Goal: Task Accomplishment & Management: Manage account settings

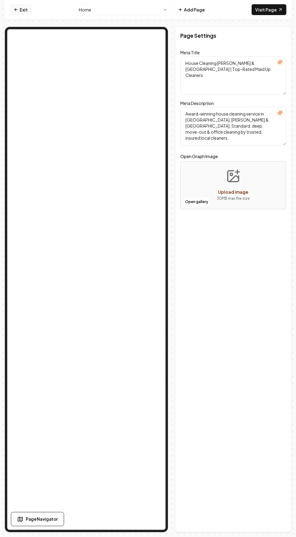
click at [27, 11] on link "Exit" at bounding box center [21, 9] width 22 height 11
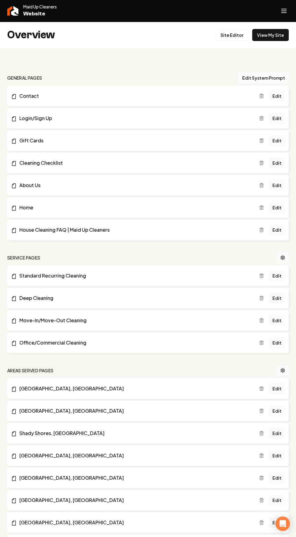
click at [284, 13] on line "Open navigation menu" at bounding box center [283, 13] width 5 height 0
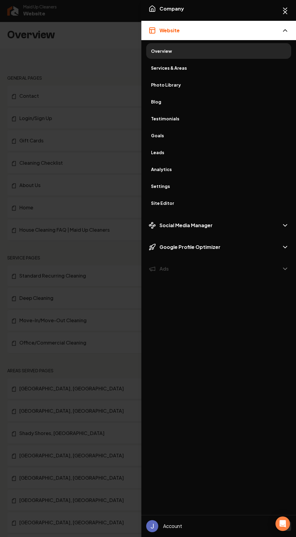
click at [162, 189] on span "Settings" at bounding box center [218, 186] width 135 height 6
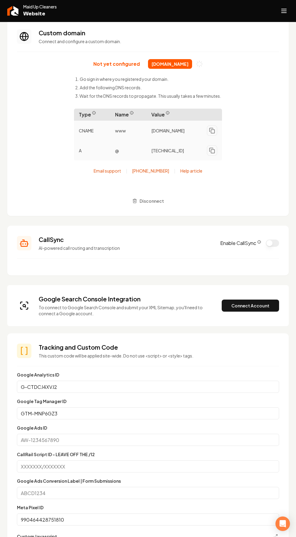
scroll to position [65, 0]
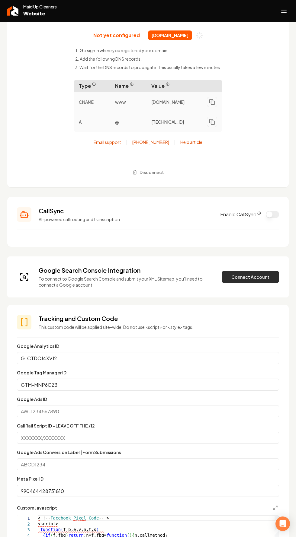
click at [237, 278] on button "Connect Account" at bounding box center [250, 277] width 57 height 12
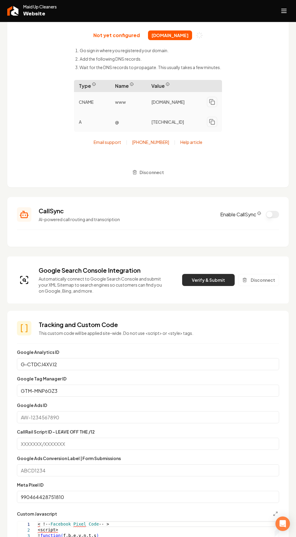
click at [208, 279] on button "Verify & Submit" at bounding box center [208, 280] width 53 height 12
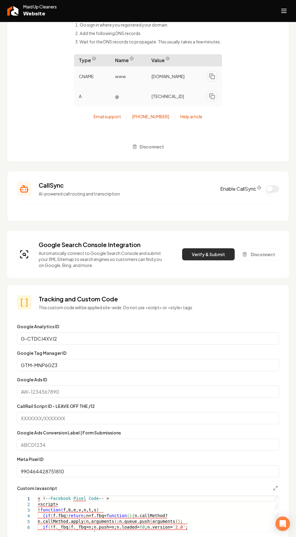
scroll to position [91, 0]
click at [201, 256] on button "Verify & Submit" at bounding box center [208, 254] width 53 height 12
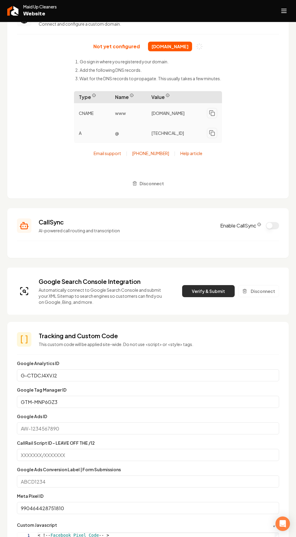
scroll to position [45, 0]
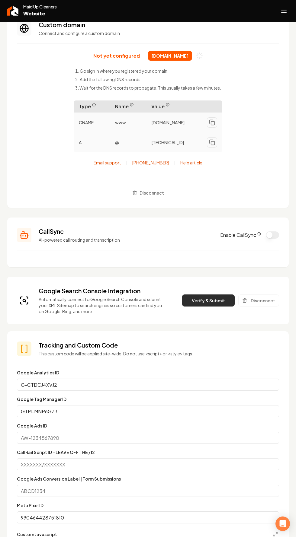
click at [203, 302] on button "Verify & Submit" at bounding box center [208, 301] width 53 height 12
click at [211, 301] on button "Verify & Submit" at bounding box center [208, 301] width 53 height 12
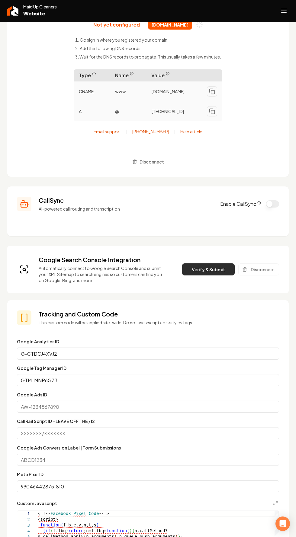
scroll to position [0, 0]
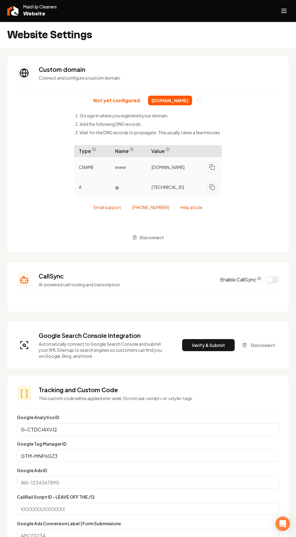
click at [283, 13] on line "Open navigation menu" at bounding box center [283, 13] width 5 height 0
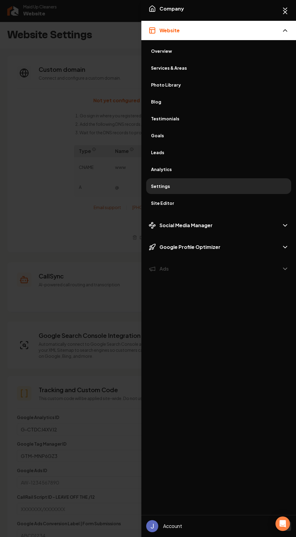
click at [223, 375] on div "Company Website Overview Services & Areas Photo Library Blog Testimonials Goals…" at bounding box center [218, 254] width 155 height 511
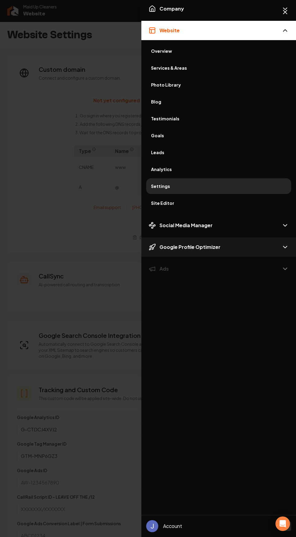
click at [218, 252] on button "Google Profile Optimizer" at bounding box center [218, 246] width 155 height 19
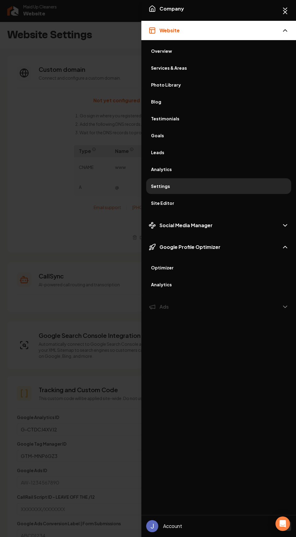
click at [180, 267] on span "Optimizer" at bounding box center [218, 268] width 135 height 6
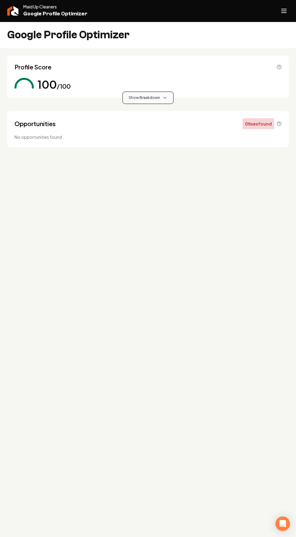
click at [157, 100] on span "Show Breakdown" at bounding box center [144, 97] width 31 height 5
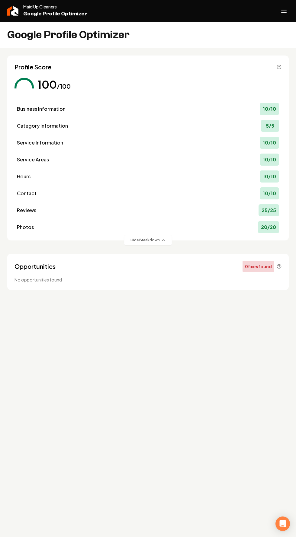
click at [284, 13] on line "Open navigation menu" at bounding box center [283, 13] width 5 height 0
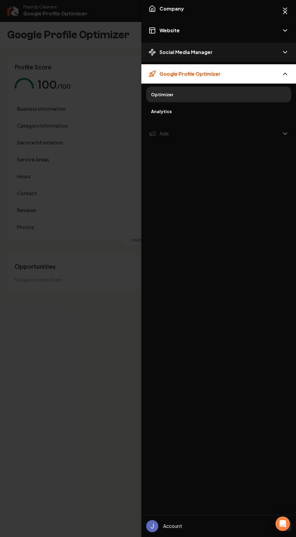
click at [279, 51] on button "Social Media Manager" at bounding box center [218, 52] width 155 height 19
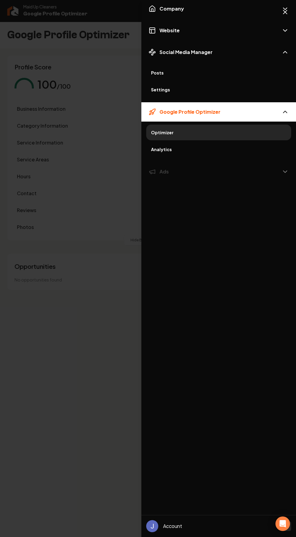
click at [162, 92] on span "Settings" at bounding box center [218, 90] width 135 height 6
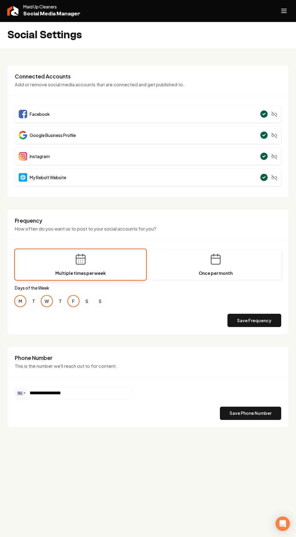
click at [284, 13] on line "Open navigation menu" at bounding box center [283, 13] width 5 height 0
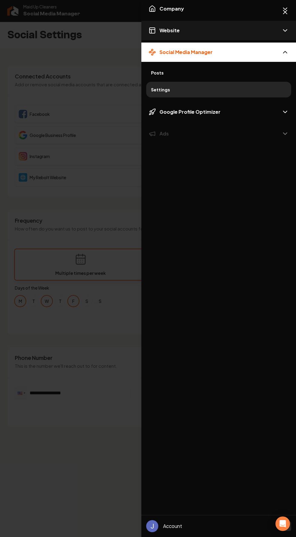
click at [173, 33] on span "Website" at bounding box center [169, 30] width 20 height 7
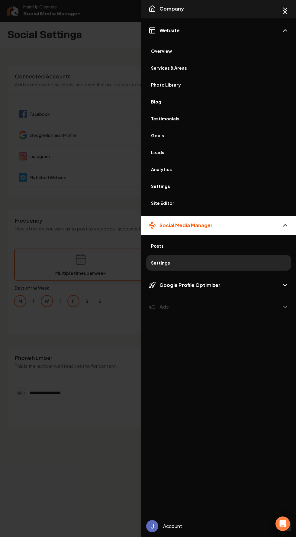
click at [203, 11] on button "Company" at bounding box center [218, 8] width 155 height 19
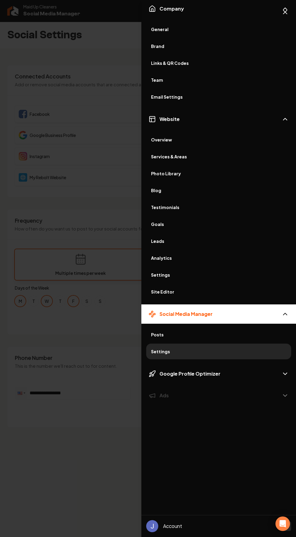
click at [171, 28] on span "General" at bounding box center [218, 29] width 135 height 6
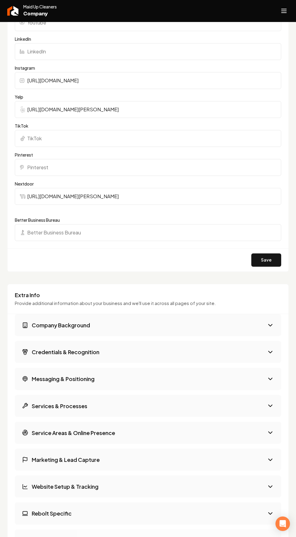
scroll to position [544, 0]
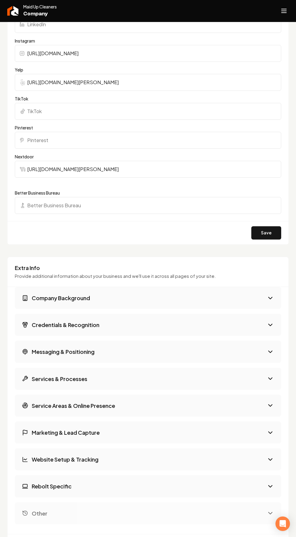
click at [278, 298] on button "Company Background" at bounding box center [148, 298] width 266 height 22
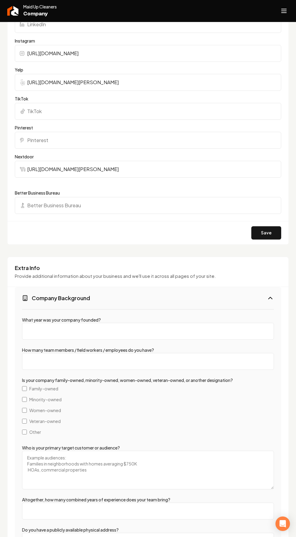
click at [264, 298] on button "Company Background" at bounding box center [148, 298] width 266 height 22
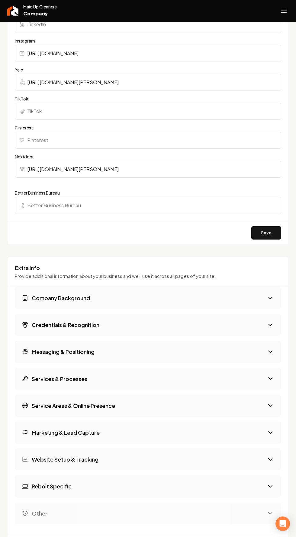
click at [270, 327] on icon "Main content area" at bounding box center [269, 324] width 7 height 7
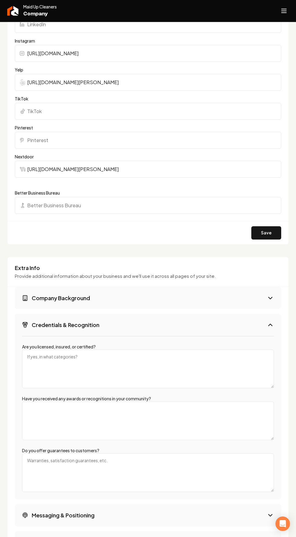
click at [267, 324] on icon "Main content area" at bounding box center [269, 324] width 7 height 7
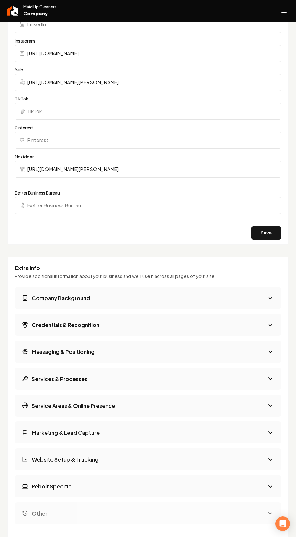
click at [266, 350] on button "Messaging & Positioning" at bounding box center [148, 352] width 266 height 22
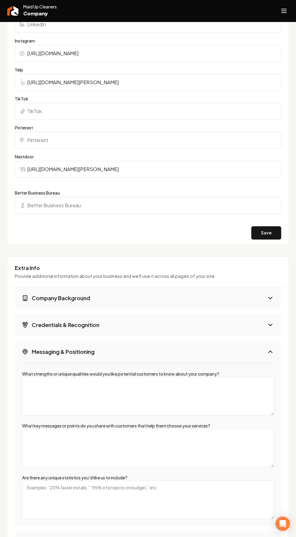
click at [265, 352] on button "Messaging & Positioning" at bounding box center [148, 352] width 266 height 22
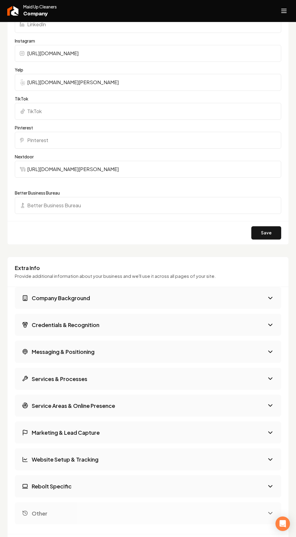
scroll to position [541, 0]
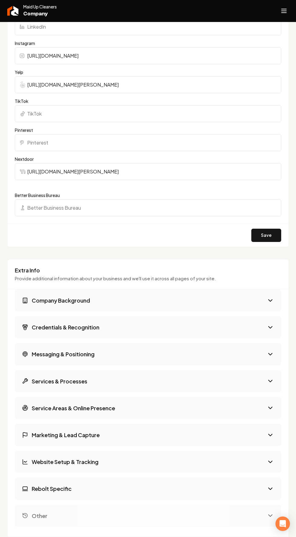
click at [270, 488] on icon "Main content area" at bounding box center [269, 488] width 7 height 7
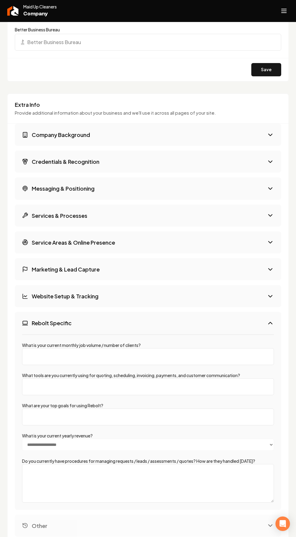
scroll to position [691, 0]
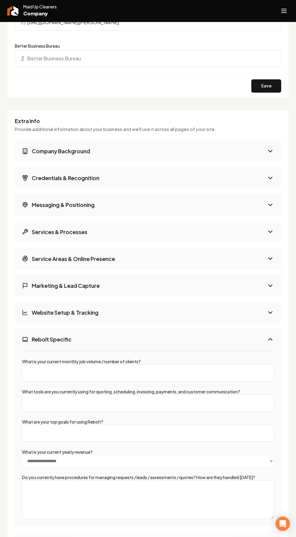
click at [263, 339] on button "Rebolt Specific" at bounding box center [148, 339] width 266 height 22
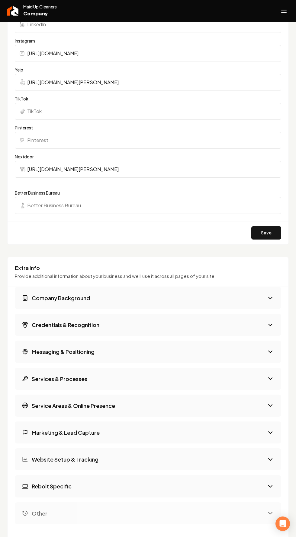
click at [266, 461] on button "Website Setup & Tracking" at bounding box center [148, 459] width 266 height 22
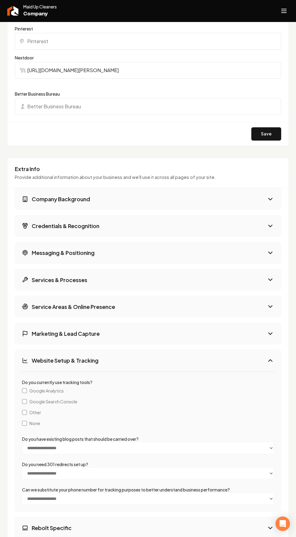
scroll to position [643, 0]
click at [265, 355] on button "Website Setup & Tracking" at bounding box center [148, 360] width 266 height 22
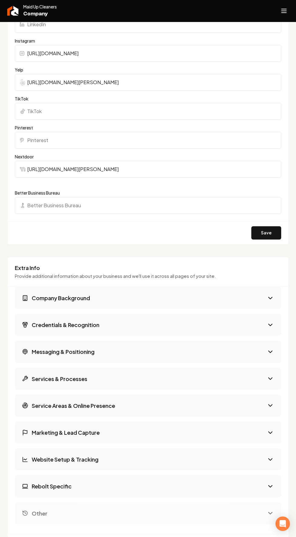
click at [265, 408] on button "Service Areas & Online Presence" at bounding box center [148, 406] width 266 height 22
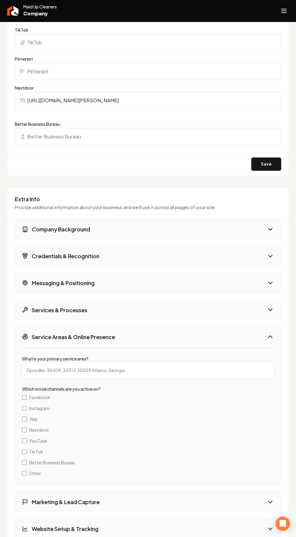
scroll to position [623, 0]
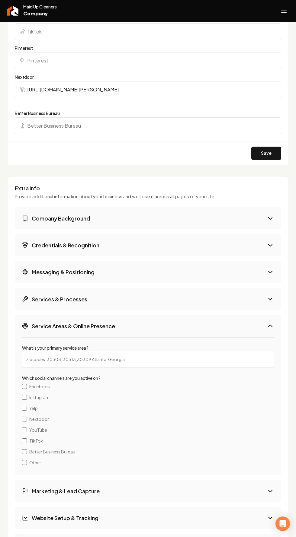
click at [65, 247] on h3 "Credentials & Recognition" at bounding box center [66, 245] width 68 height 8
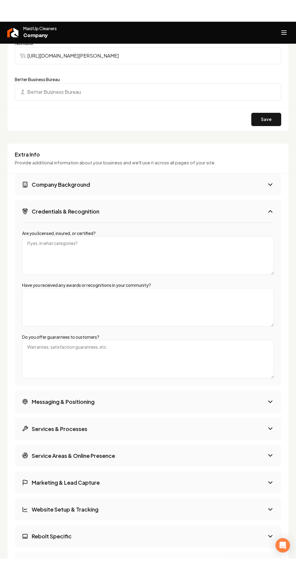
scroll to position [680, 0]
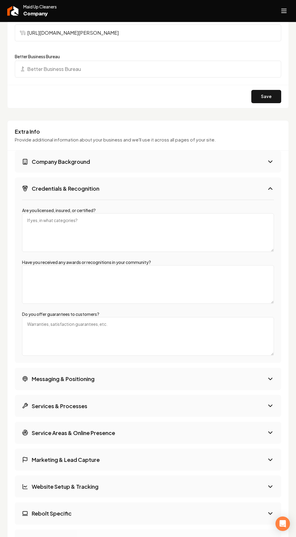
click at [56, 286] on textarea "Have you received any awards or recognitions in your community?" at bounding box center [148, 284] width 252 height 39
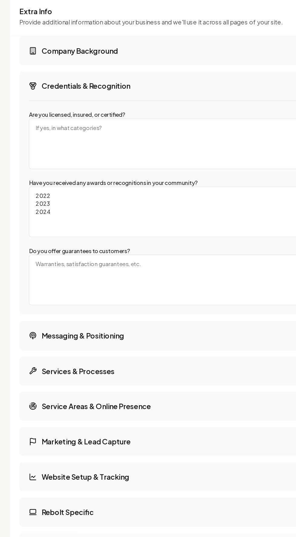
click at [127, 260] on textarea "2022 2023 2024" at bounding box center [148, 270] width 252 height 39
click at [112, 263] on textarea "2022 2023 2024" at bounding box center [148, 270] width 252 height 39
click at [105, 257] on textarea "2022 2023 2024" at bounding box center [148, 270] width 252 height 39
click at [127, 267] on textarea "2022 best of little elm winners 2023 2024" at bounding box center [148, 270] width 252 height 39
click at [60, 265] on textarea "2022 best of little elm winners 2023 2024" at bounding box center [148, 270] width 252 height 39
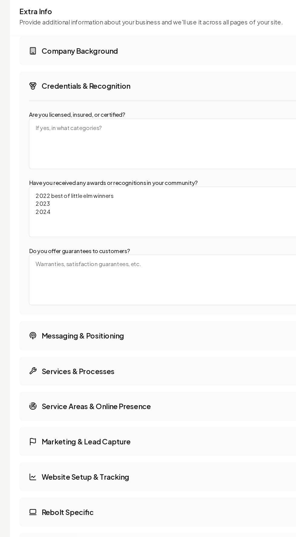
paste textarea "best of little elm winners"
click at [44, 270] on textarea "2022 best of little elm winners 2023 best of little elm winners 2024" at bounding box center [148, 270] width 252 height 39
paste textarea "best of little elm winners"
click at [88, 267] on textarea "2022 best of little elm winners 2023 best of little elm winners 2024 best of li…" at bounding box center [148, 270] width 252 height 39
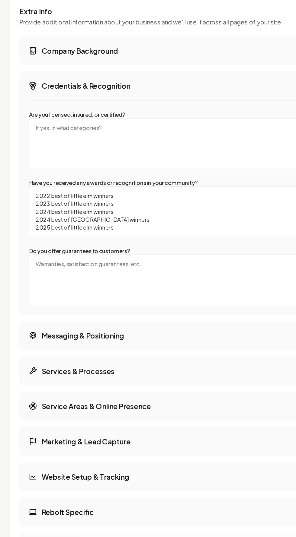
click at [136, 282] on textarea "2022 best of little elm winners 2023 best of little elm winners 2024 best of li…" at bounding box center [148, 270] width 252 height 39
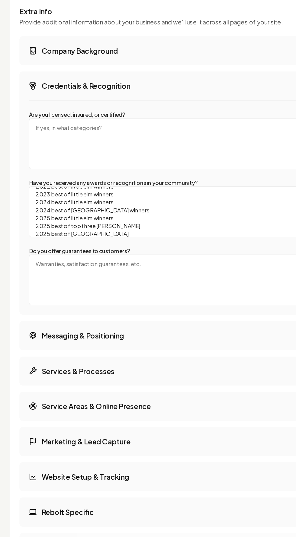
scroll to position [13, 0]
click at [122, 286] on textarea "2022 best of little elm winners 2023 best of little elm winners 2024 best of li…" at bounding box center [148, 270] width 252 height 39
click at [92, 273] on textarea "2022 best of little elm winners 2023 best of little elm winners 2024 best of li…" at bounding box center [148, 270] width 252 height 39
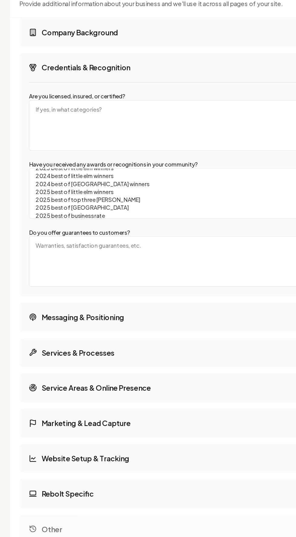
click at [160, 326] on textarea "Do you offer guarantees to customers?" at bounding box center [148, 322] width 252 height 39
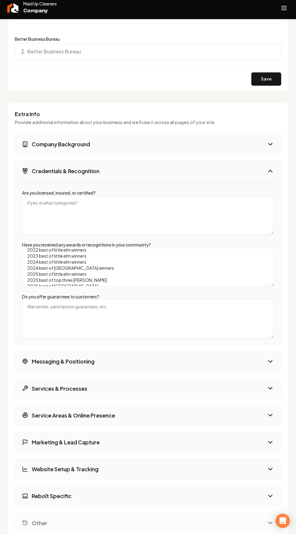
scroll to position [0, 0]
click at [65, 255] on textarea "2022 best of little elm winners 2023 best of little elm winners 2024 best of li…" at bounding box center [148, 270] width 252 height 39
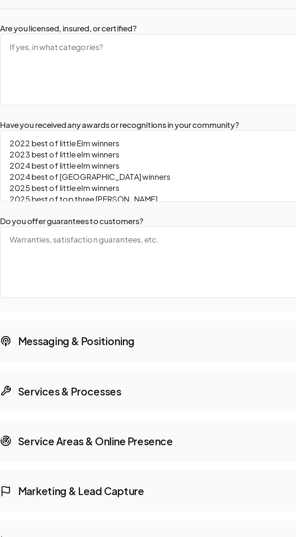
click at [63, 265] on textarea "2022 best of little Elm winners 2023 best of little elm winners 2024 best of li…" at bounding box center [148, 270] width 252 height 39
click at [63, 264] on textarea "2022 best of little Elm winners 2023 best of little elm winners 2024 best of li…" at bounding box center [148, 270] width 252 height 39
click at [65, 264] on textarea "2022 best of little Elm winners 2023 best of little elm winners 2024 best of li…" at bounding box center [148, 270] width 252 height 39
click at [44, 255] on textarea "2022 best of little Elm winners 2023 best of little elm winners 2024 best of li…" at bounding box center [148, 270] width 252 height 39
click at [42, 257] on textarea "2022 best of little Elm winners 2023 best of little elm winners 2024 best of li…" at bounding box center [148, 270] width 252 height 39
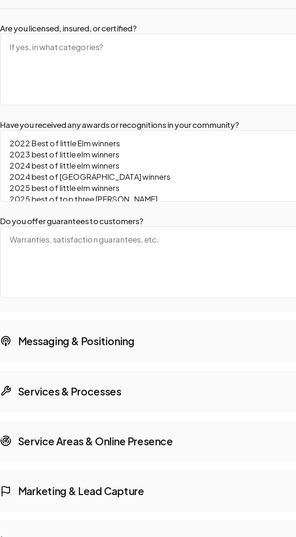
click at [53, 255] on textarea "2022 Best of little Elm winners 2023 best of little elm winners 2024 best of li…" at bounding box center [148, 270] width 252 height 39
click at [53, 257] on textarea "2022 Best of little Elm winners 2023 best of little elm winners 2024 best of li…" at bounding box center [148, 270] width 252 height 39
click at [54, 257] on textarea "2022 Best of little Elm winners 2023 best of little elm winners 2024 best of li…" at bounding box center [148, 270] width 252 height 39
click at [55, 257] on textarea "2022 Best of little Elm winners 2023 best of little elm winners 2024 best of li…" at bounding box center [148, 270] width 252 height 39
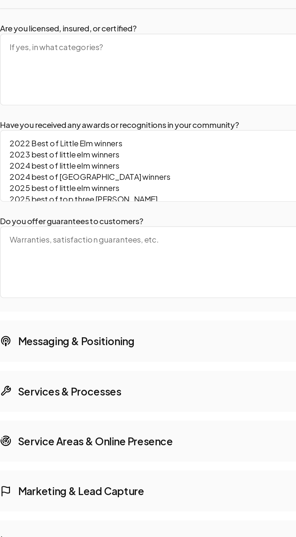
click at [73, 256] on textarea "2022 Best of Little Elm winners 2023 best of little elm winners 2024 best of li…" at bounding box center [148, 270] width 252 height 39
click at [75, 257] on textarea "2022 Best of Little Elm winners 2023 best of little elm winners 2024 best of li…" at bounding box center [148, 270] width 252 height 39
click at [73, 256] on textarea "2022 Best of Little Elm winners 2023 best of little elm winners 2024 best of li…" at bounding box center [148, 270] width 252 height 39
click at [75, 257] on textarea "2022 Best of Little Elm winners 2023 best of little elm winners 2024 best of li…" at bounding box center [148, 270] width 252 height 39
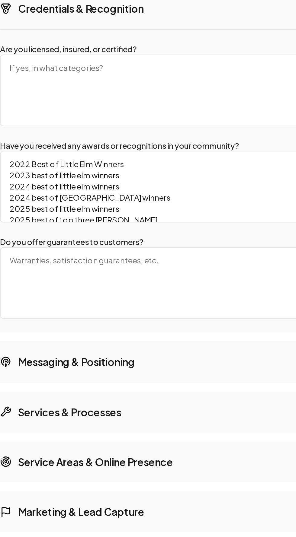
click at [117, 275] on textarea "2022 Best of Little Elm Winners 2023 best of little elm winners 2024 best of li…" at bounding box center [148, 270] width 252 height 39
paste textarea "Best of Little Elm W"
click at [42, 275] on textarea "2022 Best of Little Elm Winners 2023 Best of Little Elm Winners 2024 Best of Li…" at bounding box center [148, 270] width 252 height 39
click at [56, 275] on textarea "2022 Best of Little Elm Winners 2023 Best of Little Elm Winners 2024 Best of Li…" at bounding box center [148, 270] width 252 height 39
click at [77, 277] on textarea "2022 Best of Little Elm Winners 2023 Best of Little Elm Winners 2024 Best of Li…" at bounding box center [148, 270] width 252 height 39
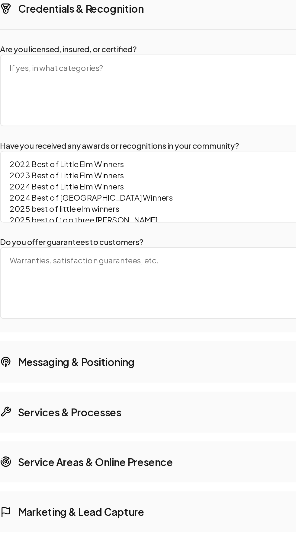
click at [42, 280] on textarea "2022 Best of Little Elm Winners 2023 Best of Little Elm Winners 2024 Best of Li…" at bounding box center [148, 270] width 252 height 39
click at [55, 280] on textarea "2022 Best of Little Elm Winners 2023 Best of Little Elm Winners 2024 Best of Li…" at bounding box center [148, 270] width 252 height 39
click at [68, 279] on textarea "2022 Best of Little Elm Winners 2023 Best of Little Elm Winners 2024 Best of Li…" at bounding box center [148, 270] width 252 height 39
click at [66, 283] on textarea "2022 Best of Little Elm Winners 2023 Best of Little Elm Winners 2024 Best of Li…" at bounding box center [148, 270] width 252 height 39
click at [78, 282] on textarea "2022 Best of Little Elm Winners 2023 Best of Little Elm Winners 2024 Best of Li…" at bounding box center [148, 270] width 252 height 39
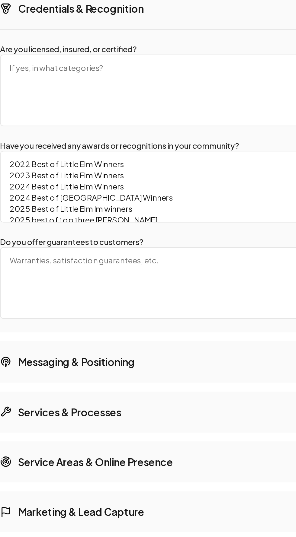
click at [84, 282] on textarea "2022 Best of Little Elm Winners 2023 Best of Little Elm Winners 2024 Best of Li…" at bounding box center [148, 270] width 252 height 39
click at [42, 287] on textarea "2022 Best of Little Elm Winners 2023 Best of Little Elm Winners 2024 Best of Li…" at bounding box center [148, 270] width 252 height 39
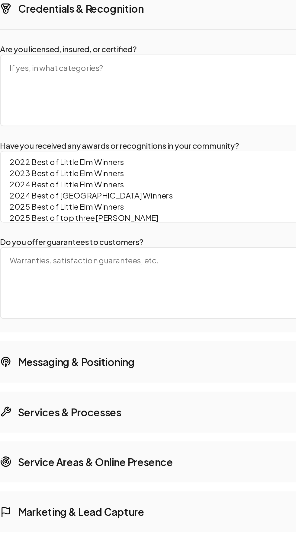
click at [57, 285] on textarea "2022 Best of Little Elm Winners 2023 Best of Little Elm Winners 2024 Best of Li…" at bounding box center [148, 270] width 252 height 39
click at [56, 286] on textarea "2022 Best of Little Elm Winners 2023 Best of Little Elm Winners 2024 Best of Li…" at bounding box center [148, 270] width 252 height 39
click at [63, 287] on textarea "2022 Best of Little Elm Winners 2023 Best of Little Elm Winners 2024 Best of [G…" at bounding box center [148, 270] width 252 height 39
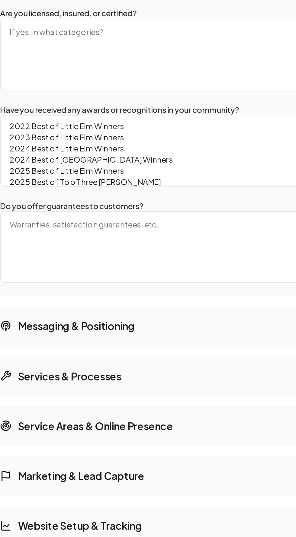
click at [74, 275] on textarea "2022 Best of Little Elm Winners 2023 Best of Little Elm Winners 2024 Best of Li…" at bounding box center [148, 270] width 252 height 39
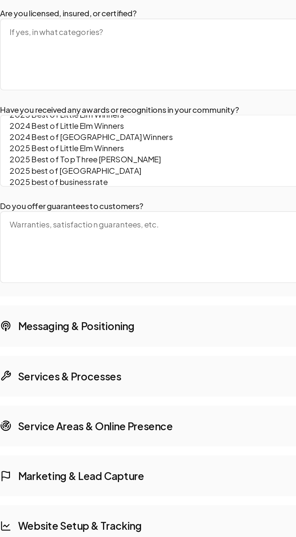
click at [42, 286] on textarea "2022 Best of Little Elm Winners 2023 Best of Little Elm Winners 2024 Best of Li…" at bounding box center [148, 270] width 252 height 39
click at [56, 286] on textarea "2022 Best of Little Elm Winners 2023 Best of Little Elm Winners 2024 Best of [G…" at bounding box center [148, 270] width 252 height 39
click at [74, 286] on textarea "2022 Best of Little Elm Winners 2023 Best of Little Elm Winners 2024 Best of Li…" at bounding box center [148, 270] width 252 height 39
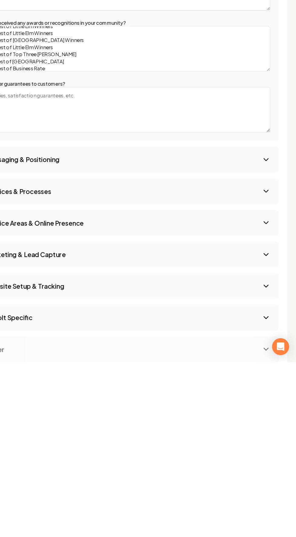
type textarea "2022 Best of Little Elm Winners 2023 Best of Little Elm Winners 2024 Best of Li…"
click at [268, 364] on icon "Main content area" at bounding box center [269, 364] width 7 height 7
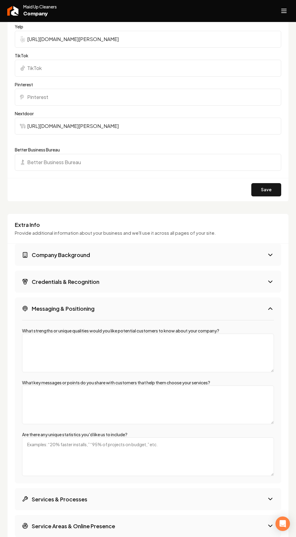
scroll to position [587, 0]
click at [47, 280] on h3 "Credentials & Recognition" at bounding box center [66, 282] width 68 height 8
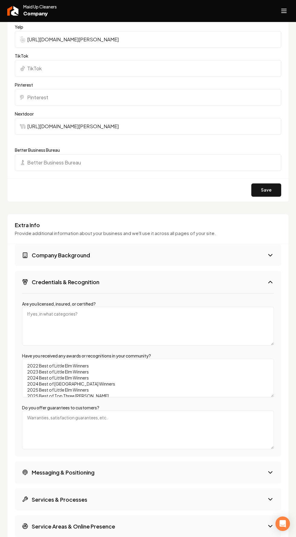
click at [63, 257] on h3 "Company Background" at bounding box center [61, 255] width 58 height 8
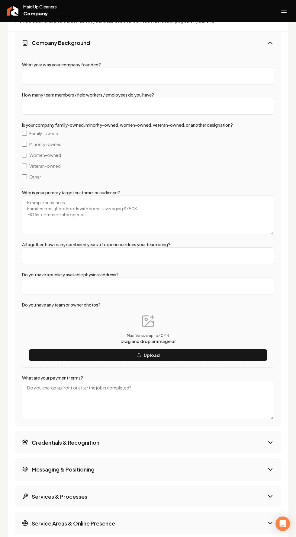
scroll to position [917, 0]
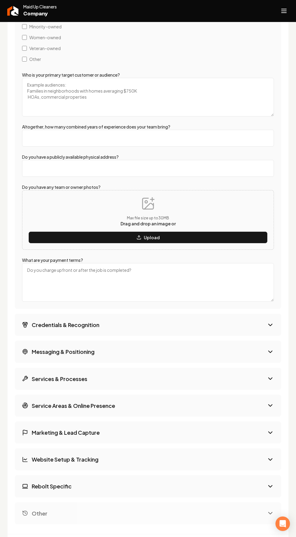
click at [266, 537] on button "Save" at bounding box center [266, 545] width 30 height 13
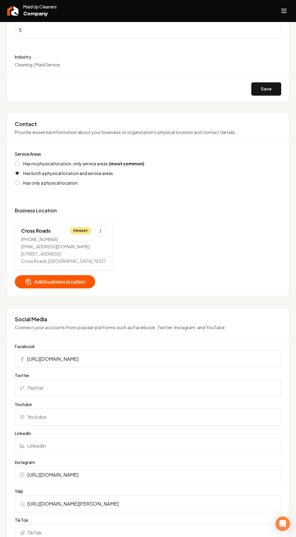
scroll to position [0, 0]
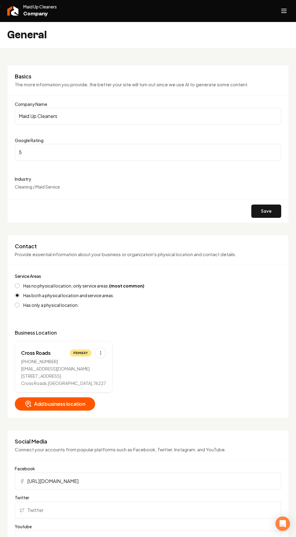
click at [284, 13] on line "Open navigation menu" at bounding box center [283, 13] width 5 height 0
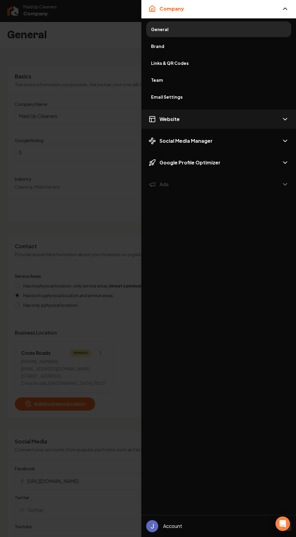
click at [168, 120] on span "Website" at bounding box center [169, 119] width 20 height 7
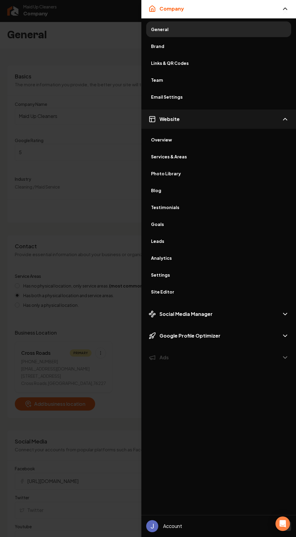
click at [164, 118] on span "Website" at bounding box center [169, 119] width 20 height 7
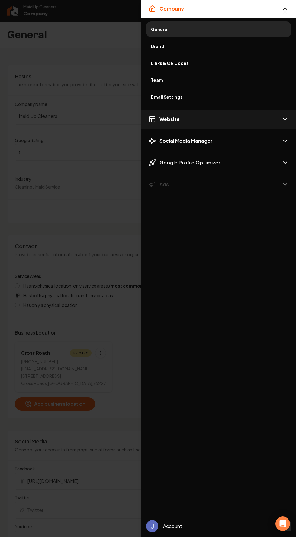
click at [171, 120] on span "Website" at bounding box center [169, 119] width 20 height 7
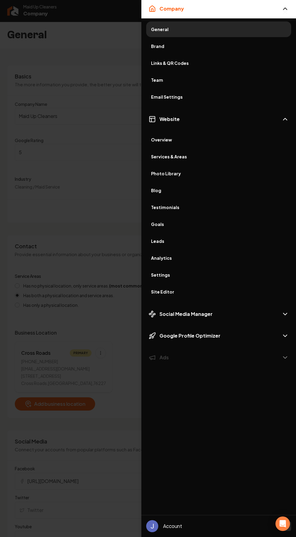
click at [157, 141] on span "Overview" at bounding box center [218, 140] width 135 height 6
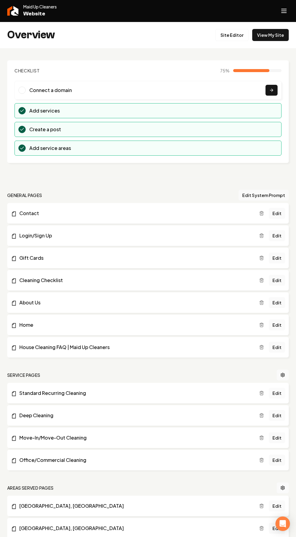
click at [278, 393] on link "Edit" at bounding box center [277, 393] width 16 height 11
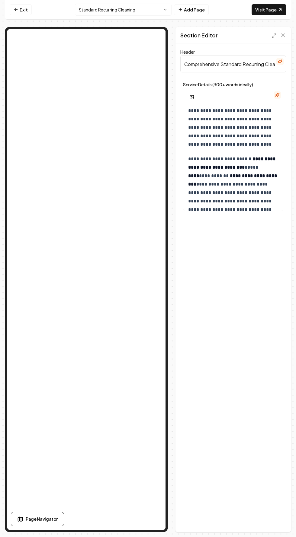
scroll to position [776, 0]
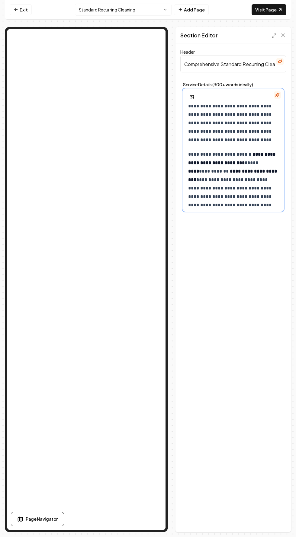
click at [216, 167] on p "**********" at bounding box center [233, 188] width 90 height 76
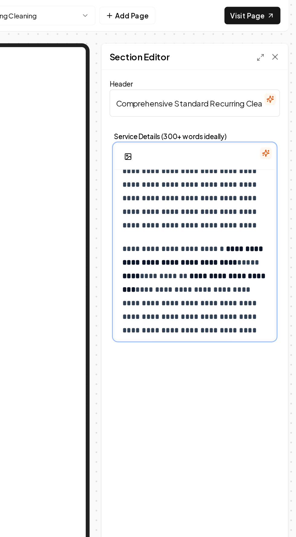
click at [203, 183] on p "**********" at bounding box center [233, 188] width 90 height 76
click at [226, 172] on strong "**********" at bounding box center [233, 175] width 90 height 13
click at [224, 174] on strong "**********" at bounding box center [233, 175] width 90 height 13
click at [202, 185] on p "**********" at bounding box center [233, 188] width 90 height 76
click at [203, 182] on p "**********" at bounding box center [233, 188] width 90 height 76
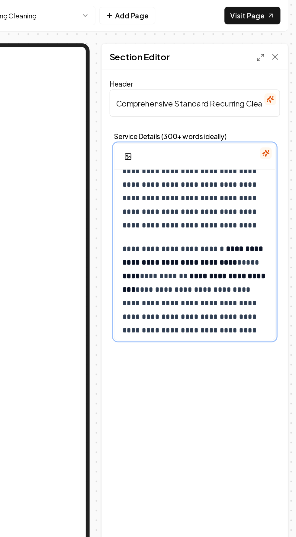
click at [203, 182] on p "**********" at bounding box center [233, 188] width 90 height 76
click at [202, 181] on p "**********" at bounding box center [233, 188] width 90 height 76
click at [204, 181] on p "**********" at bounding box center [233, 192] width 90 height 84
click at [255, 183] on p "**********" at bounding box center [233, 192] width 90 height 84
click at [255, 180] on p "**********" at bounding box center [233, 192] width 90 height 84
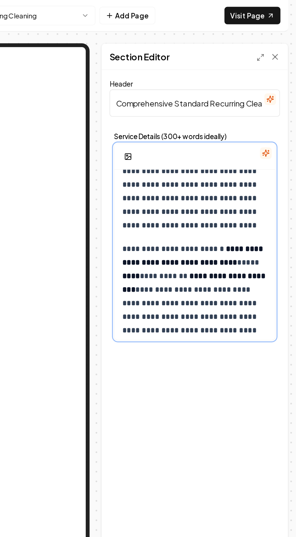
click at [256, 179] on p "**********" at bounding box center [233, 192] width 90 height 84
click at [254, 180] on p "**********" at bounding box center [233, 192] width 90 height 84
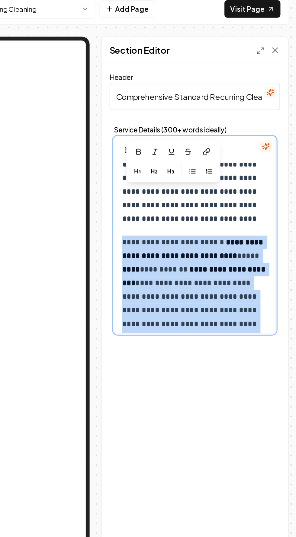
scroll to position [935, 0]
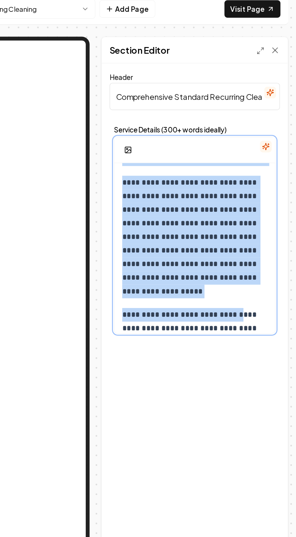
copy div "**********"
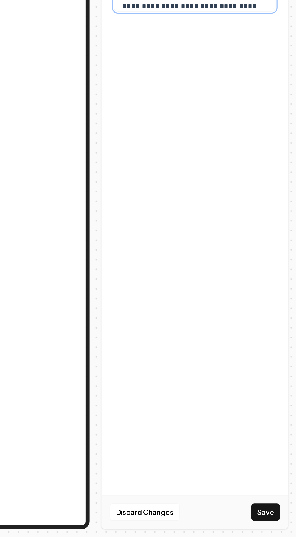
scroll to position [38, 0]
click at [284, 526] on button "Save" at bounding box center [277, 521] width 18 height 11
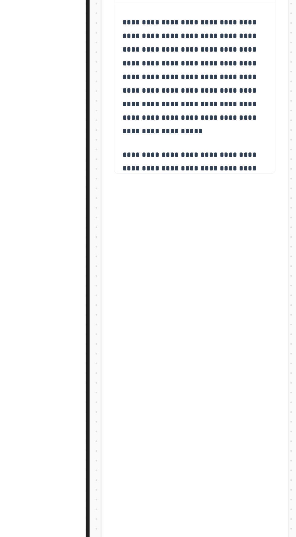
scroll to position [0, 0]
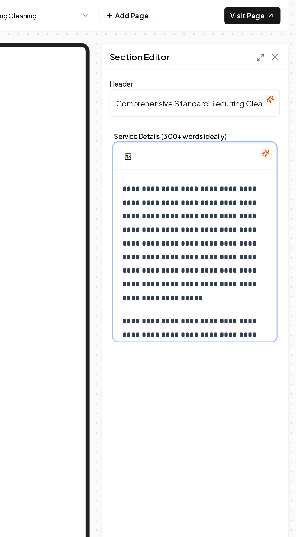
click at [238, 173] on p "**********" at bounding box center [233, 151] width 90 height 76
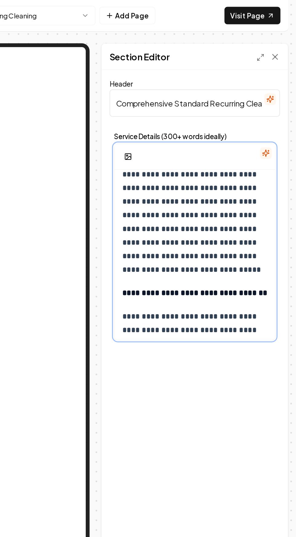
scroll to position [791, 0]
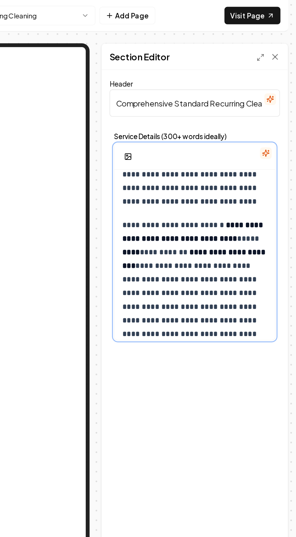
click at [263, 165] on p "**********" at bounding box center [233, 185] width 90 height 101
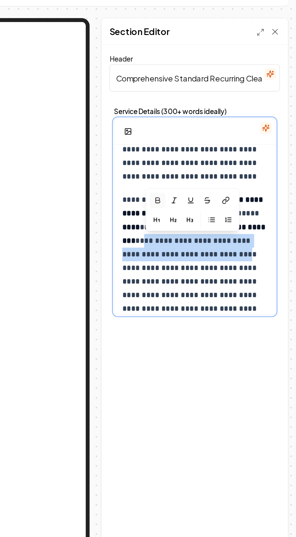
click at [212, 138] on icon "button" at bounding box center [209, 140] width 5 height 5
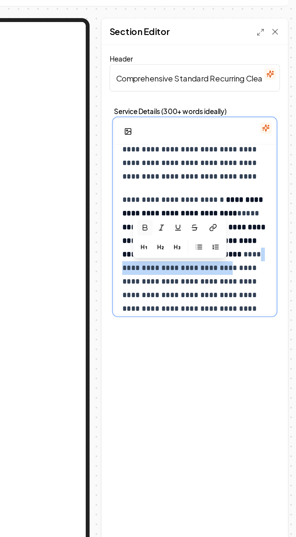
click at [202, 158] on icon "button" at bounding box center [202, 156] width 3 height 3
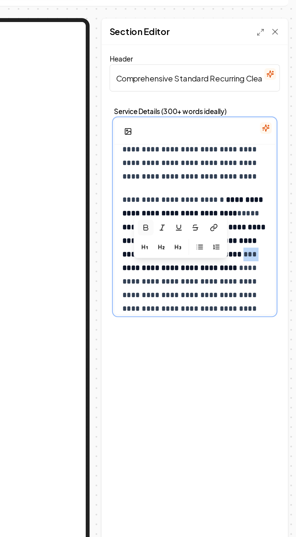
click at [238, 197] on p "**********" at bounding box center [233, 185] width 90 height 101
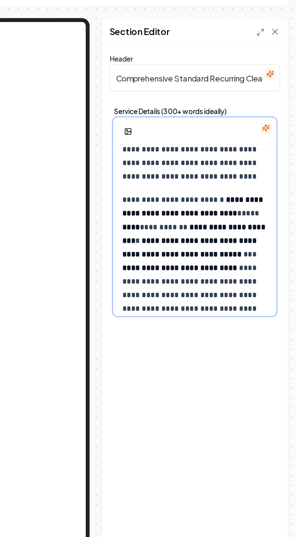
click at [223, 173] on strong "**********" at bounding box center [230, 169] width 84 height 13
click at [252, 194] on p "**********" at bounding box center [233, 185] width 90 height 101
click at [230, 175] on strong "**********" at bounding box center [230, 169] width 84 height 13
click at [242, 177] on p "**********" at bounding box center [233, 185] width 90 height 101
click at [234, 185] on p "**********" at bounding box center [233, 185] width 90 height 101
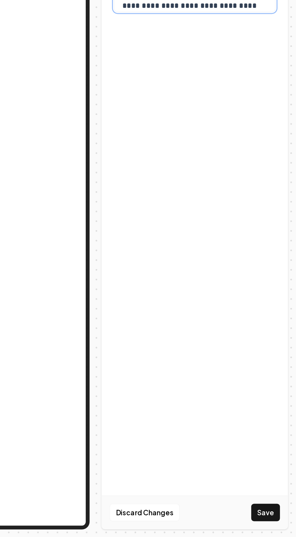
scroll to position [38, 0]
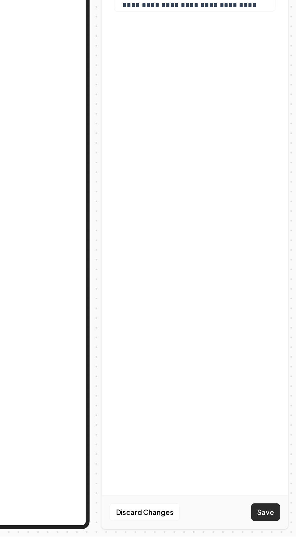
click at [284, 527] on button "Save" at bounding box center [277, 521] width 18 height 11
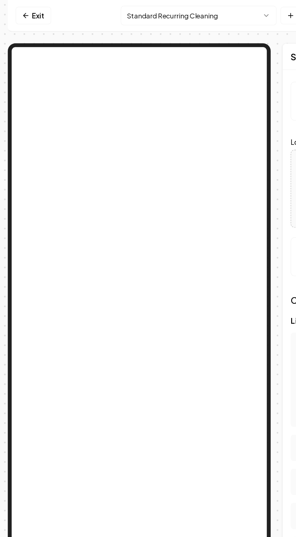
scroll to position [0, 0]
click at [155, 15] on button "Standard Recurring Cleaning" at bounding box center [123, 10] width 97 height 12
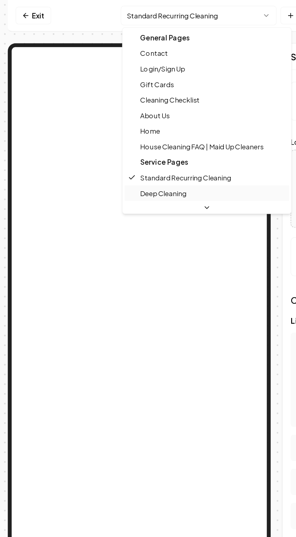
click at [113, 123] on div "Deep Cleaning" at bounding box center [128, 120] width 102 height 10
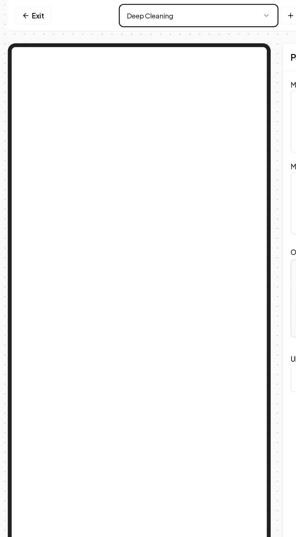
click at [162, 15] on button "Deep Cleaning" at bounding box center [123, 10] width 97 height 12
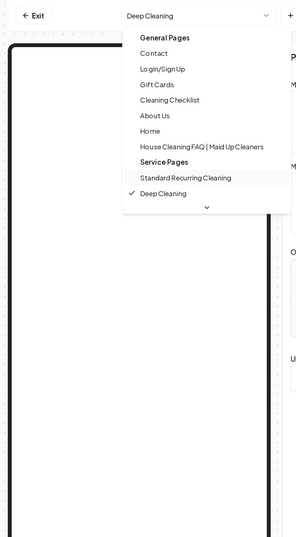
click at [123, 110] on span "Standard Recurring Cleaning" at bounding box center [115, 110] width 56 height 6
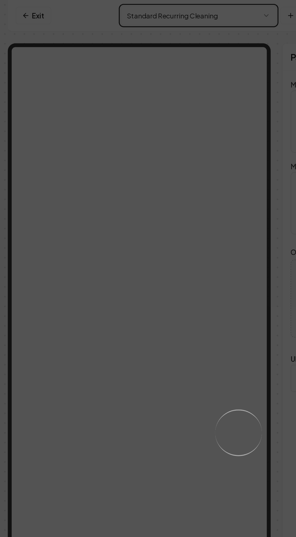
type textarea "Standard Recurring Cleaning Services | Maid Up Cleaners"
type textarea "Leave your home's upkeep to Maid Up Cleaners in [GEOGRAPHIC_DATA], [GEOGRAPHIC_…"
type input "standard-recurring-cleaning"
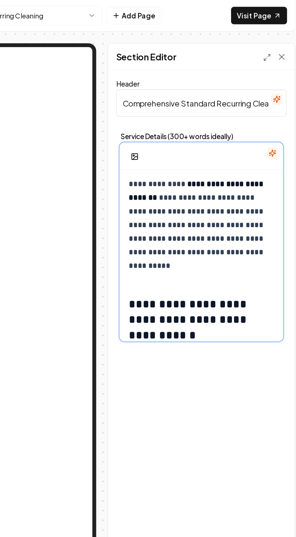
click at [247, 141] on p "**********" at bounding box center [233, 139] width 90 height 59
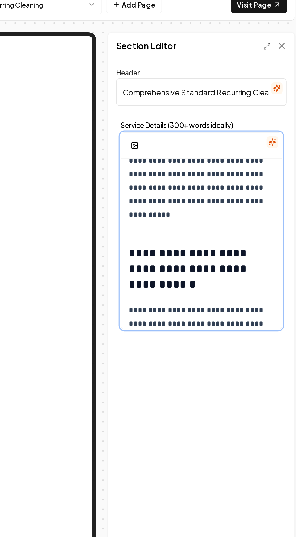
click at [248, 167] on h2 "**********" at bounding box center [233, 173] width 90 height 29
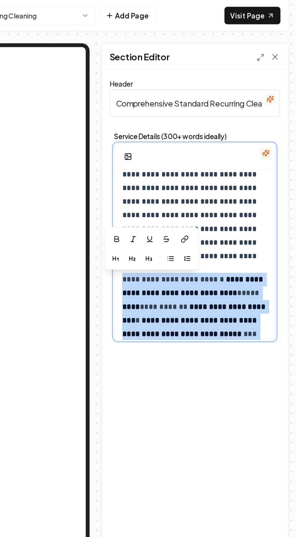
scroll to position [790, 0]
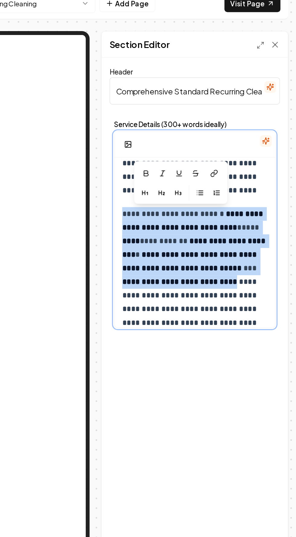
copy p "**********"
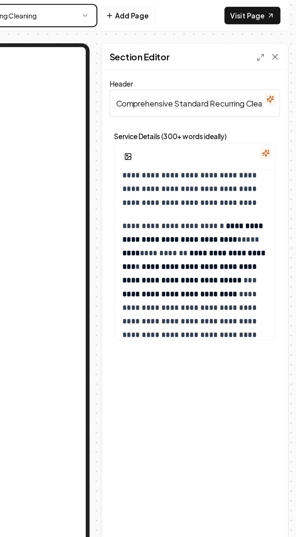
click at [138, 10] on button "Standard Recurring Cleaning" at bounding box center [123, 10] width 97 height 12
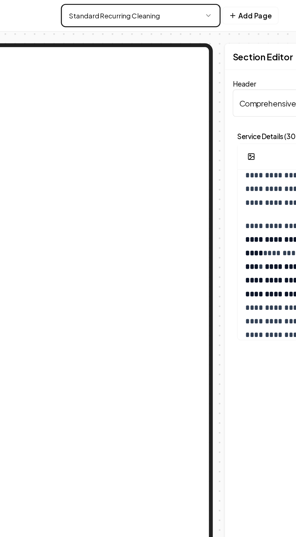
click at [166, 10] on icon "button" at bounding box center [165, 9] width 5 height 5
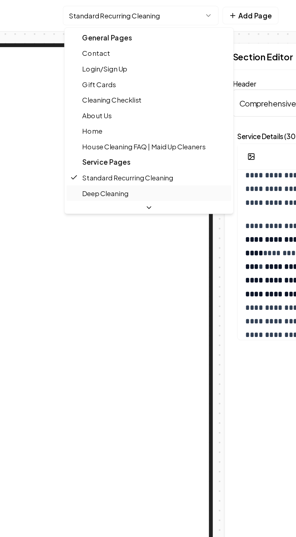
click at [97, 120] on span "Deep Cleaning" at bounding box center [101, 120] width 29 height 6
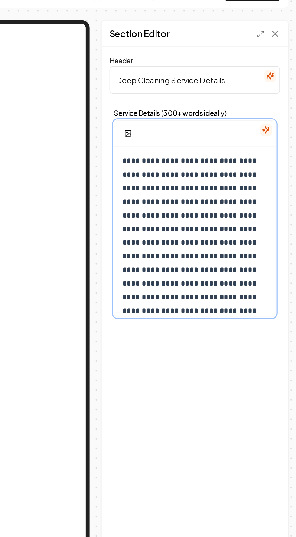
click at [214, 151] on p "**********" at bounding box center [233, 173] width 90 height 127
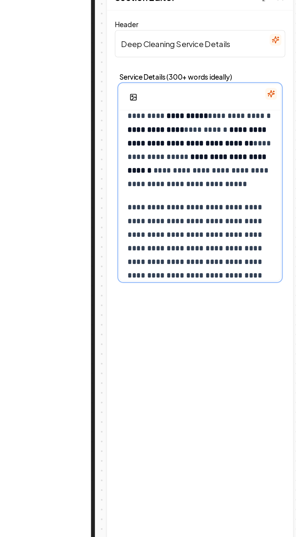
scroll to position [8, 0]
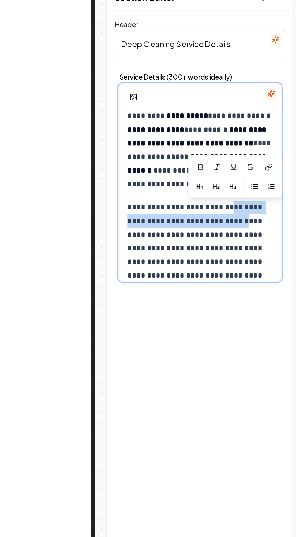
click at [230, 136] on button "button" at bounding box center [233, 141] width 10 height 10
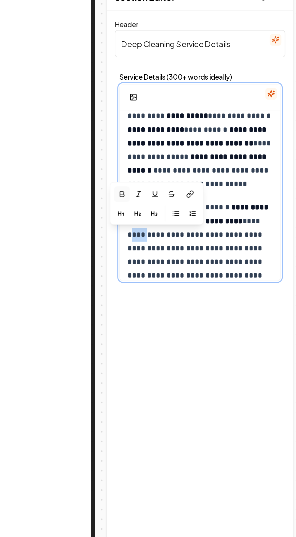
click at [182, 155] on icon "button" at bounding box center [184, 157] width 5 height 5
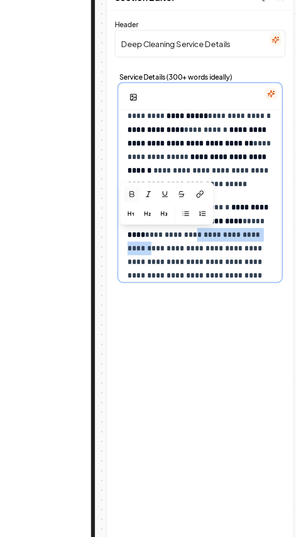
click at [188, 155] on icon "button" at bounding box center [190, 157] width 5 height 5
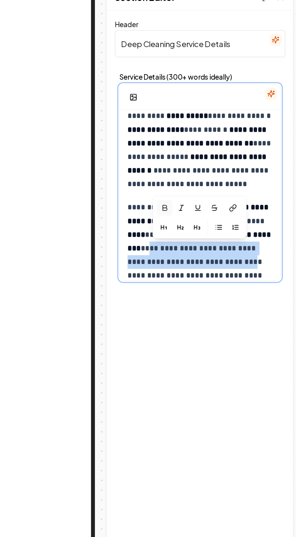
click at [207, 161] on button "button" at bounding box center [211, 166] width 10 height 10
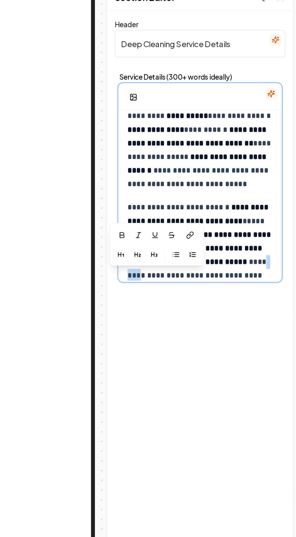
click at [197, 145] on p "**********" at bounding box center [233, 113] width 90 height 84
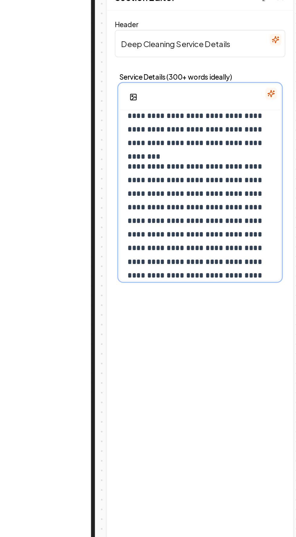
click at [199, 138] on p "**********" at bounding box center [233, 178] width 90 height 84
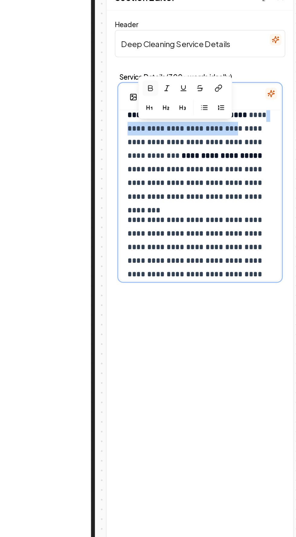
click at [199, 89] on icon "button" at bounding box center [201, 91] width 5 height 5
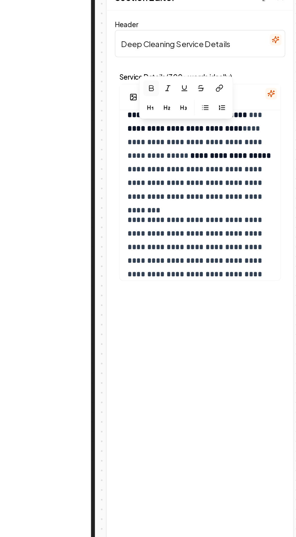
click at [193, 218] on div "**********" at bounding box center [232, 287] width 115 height 489
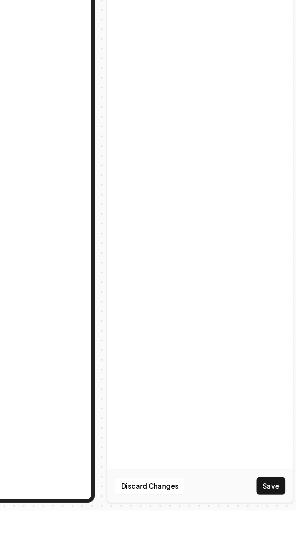
scroll to position [0, 0]
click at [282, 527] on button "Save" at bounding box center [277, 521] width 18 height 11
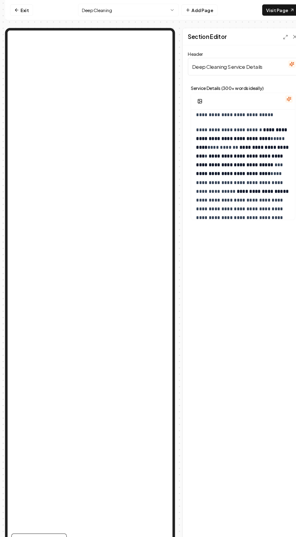
scroll to position [789, 0]
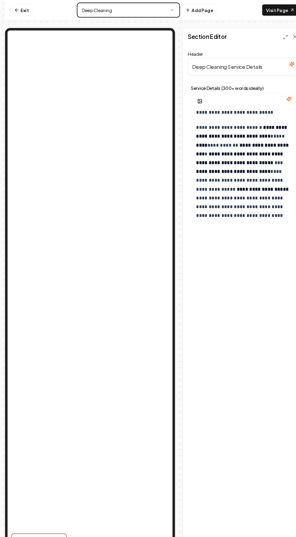
click at [96, 11] on button "Deep Cleaning" at bounding box center [123, 10] width 97 height 12
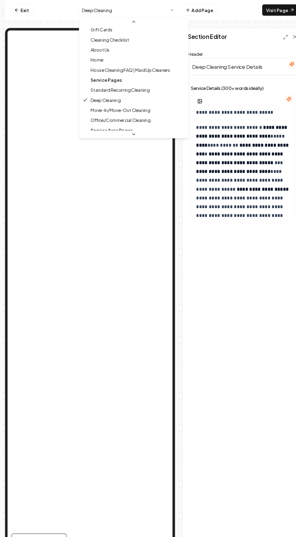
scroll to position [34, 0]
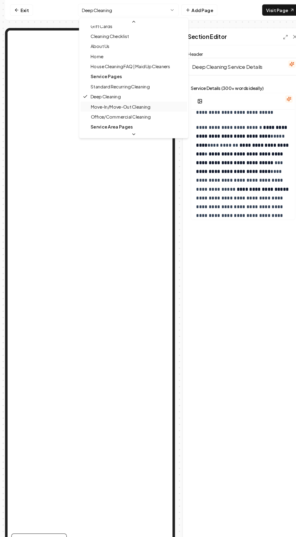
click at [94, 105] on span "Move-In/Move-Out Cleaning" at bounding box center [115, 102] width 57 height 6
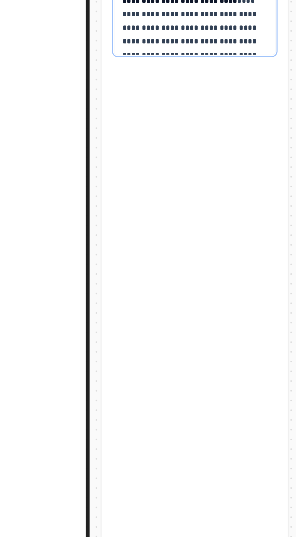
scroll to position [38, 0]
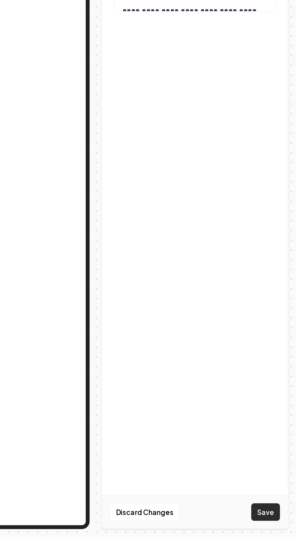
click at [279, 522] on button "Save" at bounding box center [277, 521] width 18 height 11
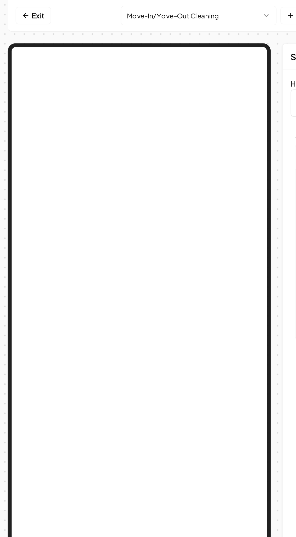
scroll to position [0, 0]
click at [87, 11] on button "Move-In/Move-Out Cleaning" at bounding box center [123, 10] width 97 height 12
click at [17, 12] on link "Exit" at bounding box center [21, 9] width 22 height 11
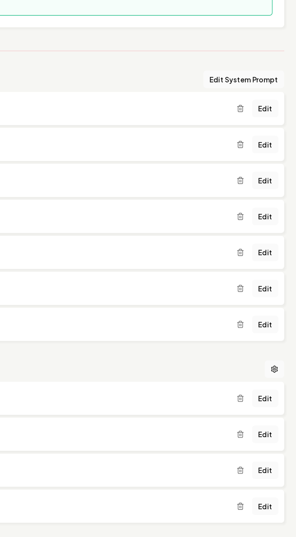
click at [277, 325] on link "Edit" at bounding box center [277, 325] width 16 height 11
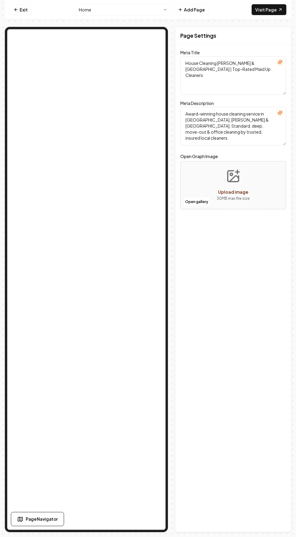
click at [231, 64] on textarea "House Cleaning [PERSON_NAME] & [GEOGRAPHIC_DATA] | Top-Rated Maid Up Cleaners" at bounding box center [233, 75] width 106 height 39
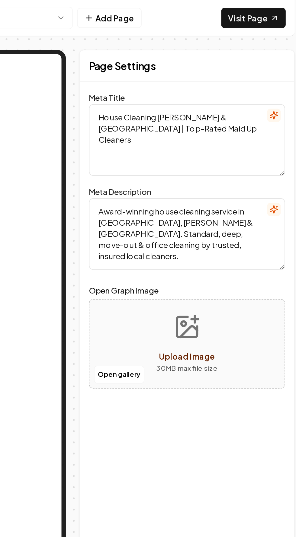
click at [234, 65] on textarea "House Cleaning [PERSON_NAME] & [GEOGRAPHIC_DATA] | Top-Rated Maid Up Cleaners" at bounding box center [233, 75] width 106 height 39
paste textarea "+"
click at [229, 65] on textarea "House Cleaning Aubrey+ Denton County | Top-Rated Maid Up Cleaners" at bounding box center [233, 75] width 106 height 39
click at [232, 63] on textarea "House Cleaning Aubrey+ Denton County | Top-Rated Maid Up Cleaners" at bounding box center [233, 75] width 106 height 39
click at [237, 66] on textarea "House Cleaning Aubrey + Denton County | Top-Rated Maid Up Cleaners" at bounding box center [233, 75] width 106 height 39
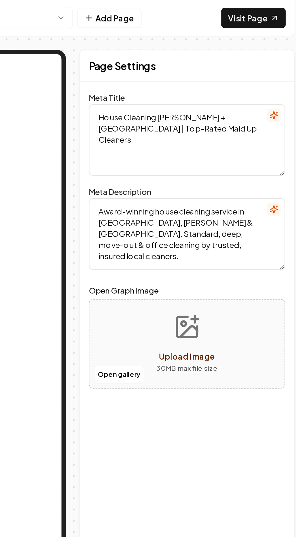
click at [185, 63] on textarea "House Cleaning Aubrey + Denton County | Top-Rated Maid Up Cleaners" at bounding box center [233, 75] width 106 height 39
click at [255, 69] on textarea "House Cleaning Aubrey + Denton County | Top-Rated Maid Up Cleaners" at bounding box center [233, 75] width 106 height 39
click at [187, 69] on textarea "House Cleaning Aubrey + Denton County | Top-Rated Maid Up Cleaners" at bounding box center [233, 75] width 106 height 39
click at [186, 69] on textarea "House Cleaning Aubrey + Denton County | Top-Rated Maid Up Cleaners" at bounding box center [233, 75] width 106 height 39
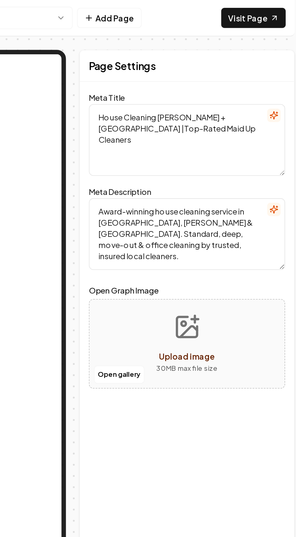
click at [186, 69] on textarea "House Cleaning Aubrey + Denton County |Top-Rated Maid Up Cleaners" at bounding box center [233, 75] width 106 height 39
click at [267, 65] on textarea "House Cleaning Aubrey + Denton County |Top-Rated Maid Up Cleaners" at bounding box center [233, 75] width 106 height 39
click at [187, 71] on textarea "House Cleaning Aubrey + Denton County |Top-Rated Maid Up Cleaners" at bounding box center [233, 75] width 106 height 39
click at [186, 68] on textarea "House Cleaning Aubrey + Denton County |Top-Rated Maid Up Cleaners" at bounding box center [233, 75] width 106 height 39
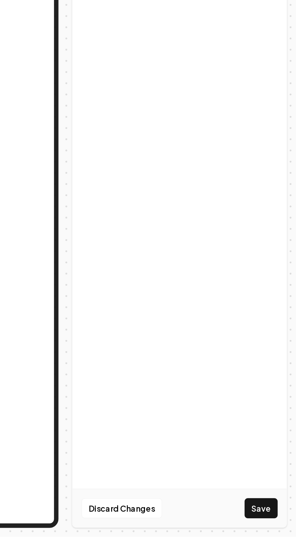
scroll to position [38, 0]
type textarea "House Cleaning Aubrey + Denton County | Top-Rated Maid Up Cleaners"
click at [280, 527] on button "Save" at bounding box center [277, 521] width 18 height 11
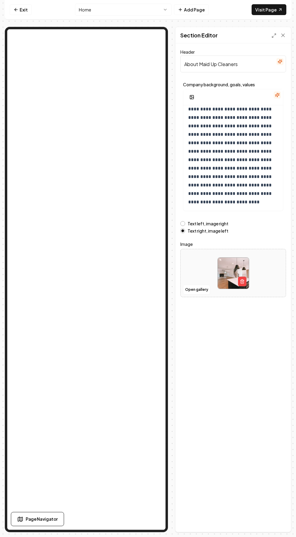
scroll to position [0, 0]
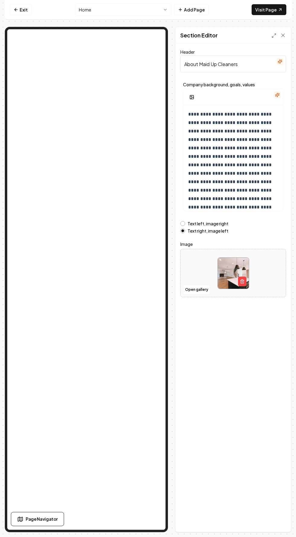
click at [225, 448] on div "**********" at bounding box center [232, 287] width 115 height 489
click at [283, 32] on icon at bounding box center [283, 35] width 6 height 6
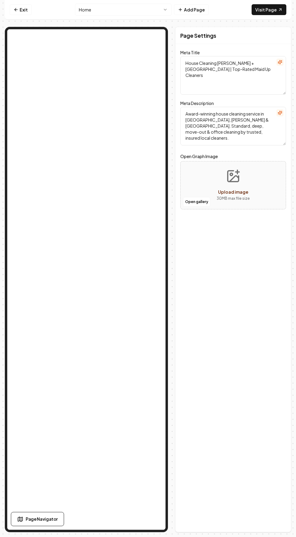
click at [236, 183] on icon "Upload image" at bounding box center [233, 176] width 14 height 14
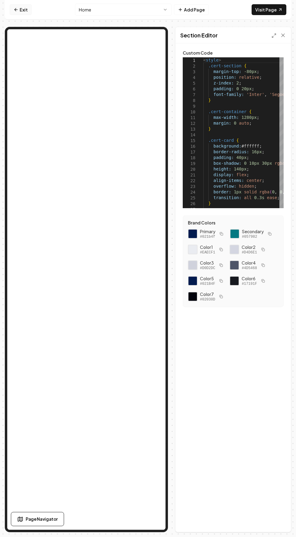
click at [16, 10] on icon at bounding box center [15, 10] width 3 height 0
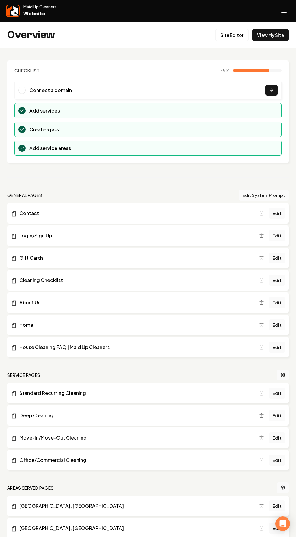
click at [14, 13] on img at bounding box center [12, 11] width 11 height 10
